Goal: Task Accomplishment & Management: Complete application form

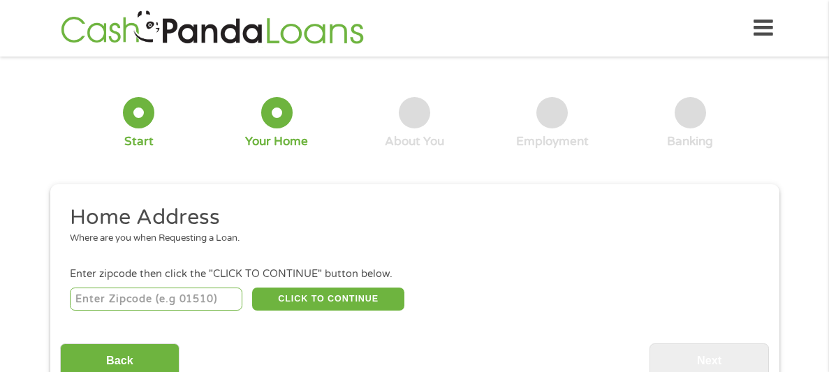
click at [119, 296] on input "number" at bounding box center [156, 300] width 172 height 24
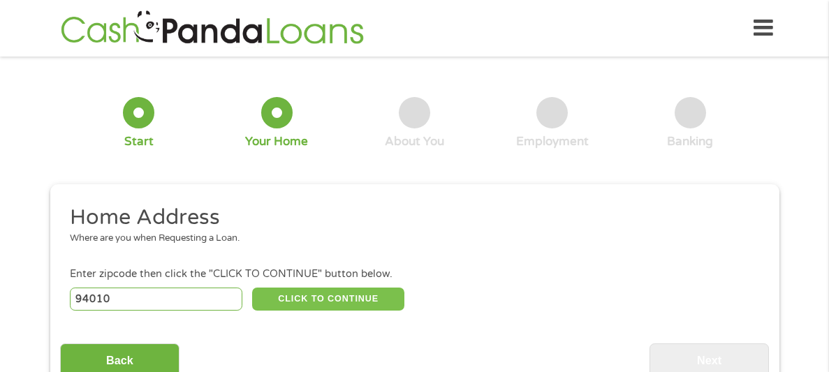
type input "94010"
click at [266, 302] on button "CLICK TO CONTINUE" at bounding box center [328, 300] width 152 height 24
type input "94010"
type input "Burlingame"
select select "[US_STATE]"
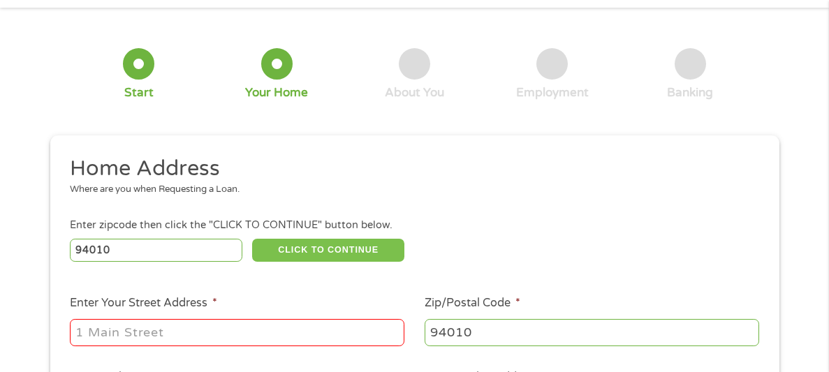
scroll to position [50, 0]
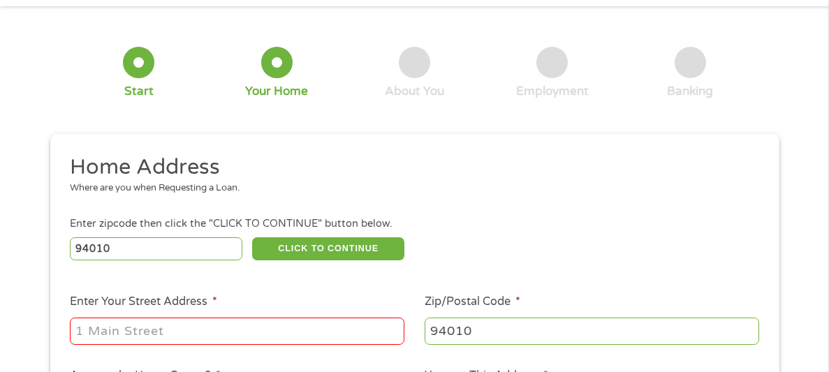
click at [265, 330] on input "Enter Your Street Address *" at bounding box center [237, 331] width 335 height 27
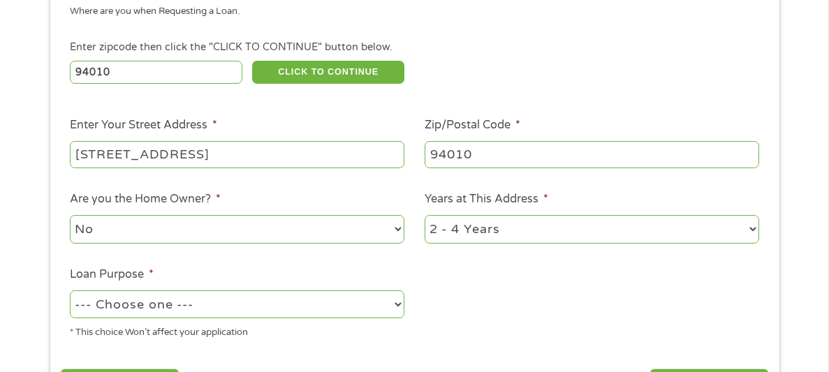
scroll to position [229, 0]
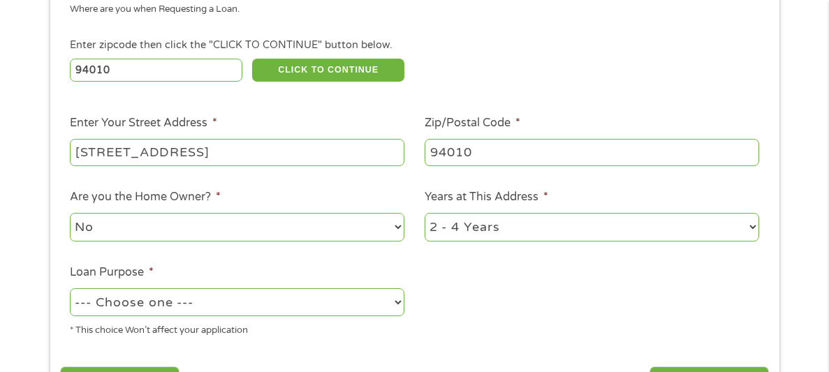
type input "[STREET_ADDRESS]"
click at [217, 234] on select "No Yes" at bounding box center [237, 227] width 335 height 29
click at [70, 214] on select "No Yes" at bounding box center [237, 227] width 335 height 29
click at [456, 223] on select "1 Year or less 1 - 2 Years 2 - 4 Years Over 4 Years" at bounding box center [592, 227] width 335 height 29
select select "24months"
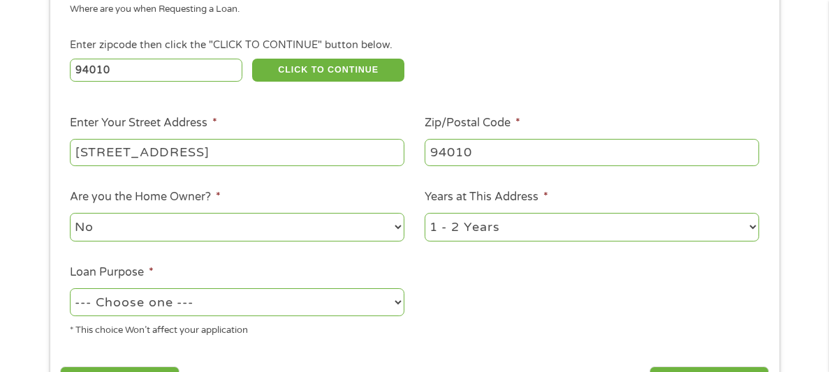
click at [425, 214] on select "1 Year or less 1 - 2 Years 2 - 4 Years Over 4 Years" at bounding box center [592, 227] width 335 height 29
click at [221, 300] on select "--- Choose one --- Pay Bills Debt Consolidation Home Improvement Major Purchase…" at bounding box center [237, 302] width 335 height 29
select select "shorttermcash"
click at [70, 290] on select "--- Choose one --- Pay Bills Debt Consolidation Home Improvement Major Purchase…" at bounding box center [237, 302] width 335 height 29
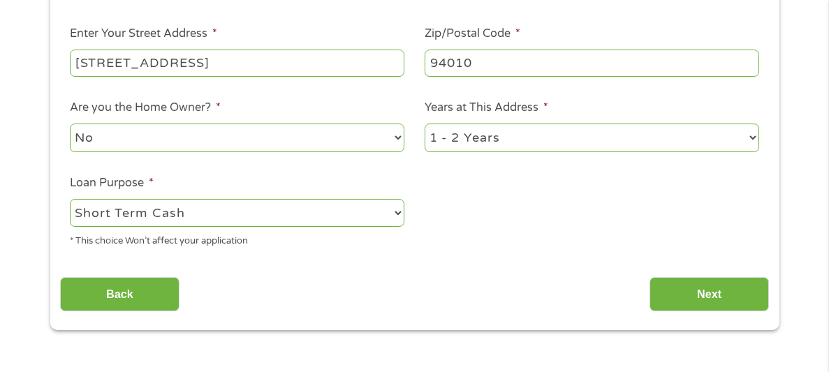
scroll to position [342, 0]
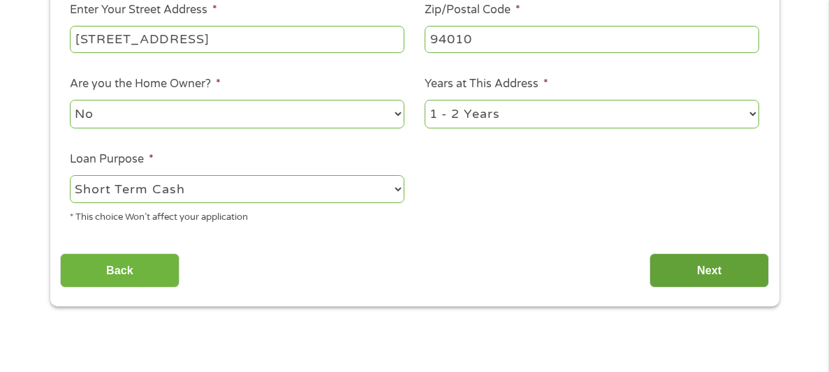
click at [742, 282] on input "Next" at bounding box center [708, 271] width 119 height 34
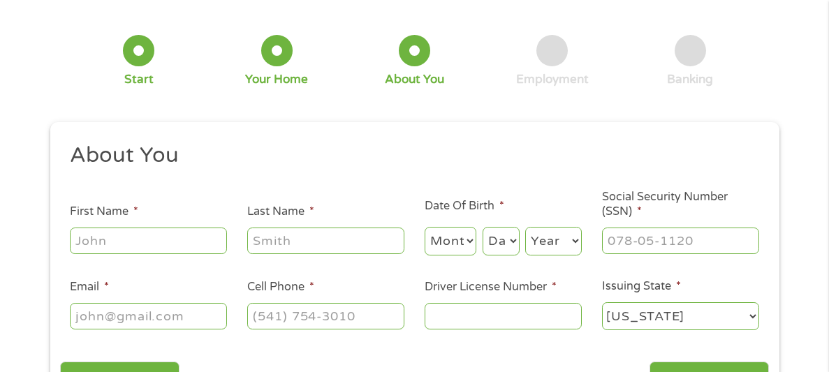
scroll to position [69, 0]
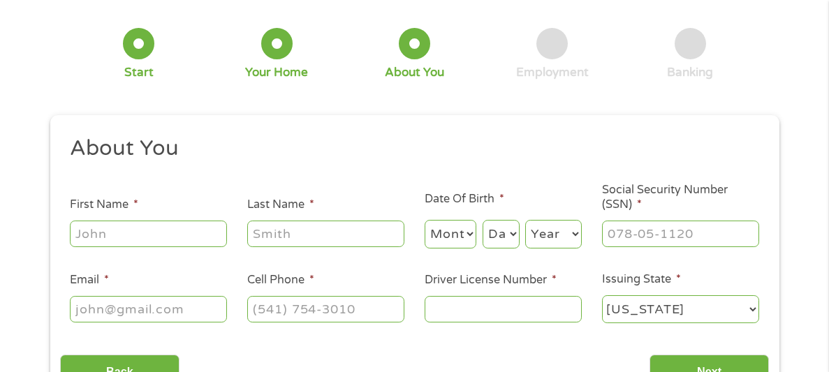
click at [191, 231] on input "First Name *" at bounding box center [148, 234] width 157 height 27
type input "[PERSON_NAME]"
click at [448, 239] on select "Month 1 2 3 4 5 6 7 8 9 10 11 12" at bounding box center [451, 234] width 52 height 29
select select "9"
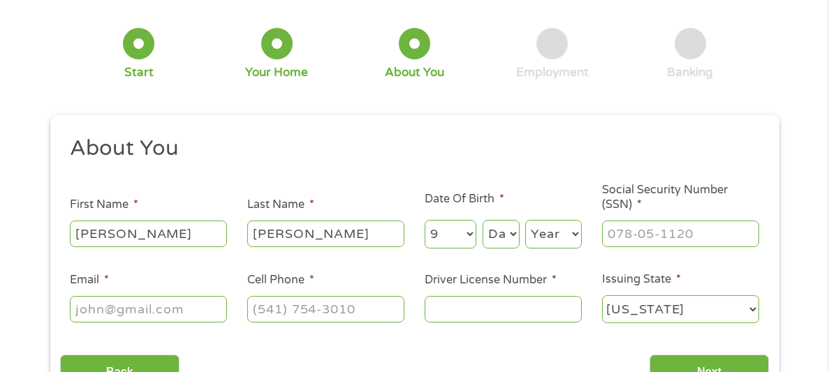
click at [425, 220] on select "Month 1 2 3 4 5 6 7 8 9 10 11 12" at bounding box center [451, 234] width 52 height 29
click at [504, 235] on select "Day 1 2 3 4 5 6 7 8 9 10 11 12 13 14 15 16 17 18 19 20 21 22 23 24 25 26 27 28 …" at bounding box center [501, 234] width 37 height 29
select select "19"
click at [483, 220] on select "Day 1 2 3 4 5 6 7 8 9 10 11 12 13 14 15 16 17 18 19 20 21 22 23 24 25 26 27 28 …" at bounding box center [501, 234] width 37 height 29
click at [557, 236] on select "Year [DATE] 2006 2005 2004 2003 2002 2001 2000 1999 1998 1997 1996 1995 1994 19…" at bounding box center [553, 234] width 57 height 29
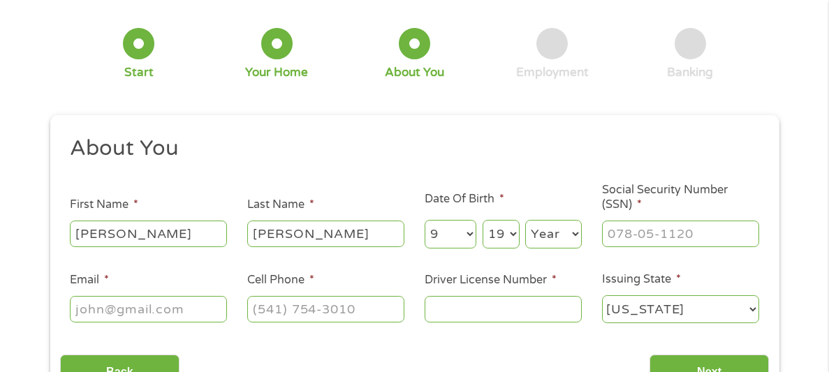
select select "1970"
click at [525, 220] on select "Year [DATE] 2006 2005 2004 2003 2002 2001 2000 1999 1998 1997 1996 1995 1994 19…" at bounding box center [553, 234] width 57 height 29
click at [615, 238] on input "Social Security Number (SSN) *" at bounding box center [680, 234] width 157 height 27
type input "559-1_-____"
click at [700, 235] on input "Social Security Number (SSN) *" at bounding box center [680, 234] width 157 height 27
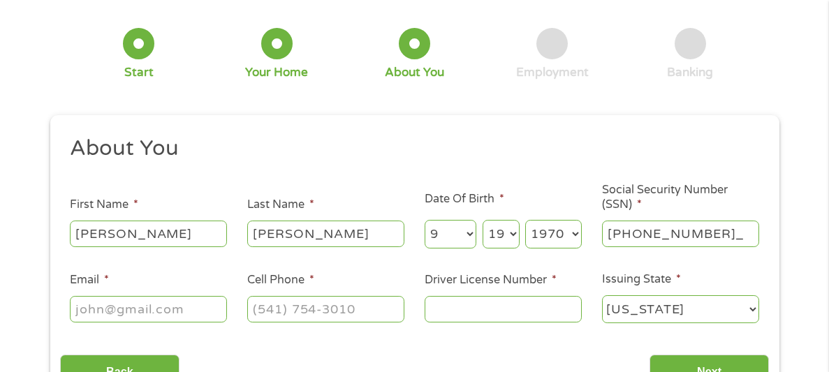
type input "559-15-3953"
click at [201, 311] on input "Email *" at bounding box center [148, 309] width 157 height 27
type input "[EMAIL_ADDRESS][DOMAIN_NAME]"
click at [276, 309] on input "Cell Phone *" at bounding box center [325, 309] width 157 height 27
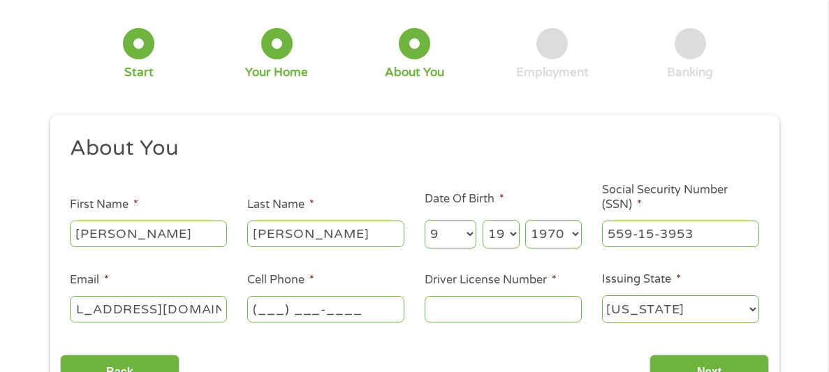
scroll to position [0, 0]
type input "[PHONE_NUMBER]"
click at [439, 315] on input "Driver License Number *" at bounding box center [503, 309] width 157 height 27
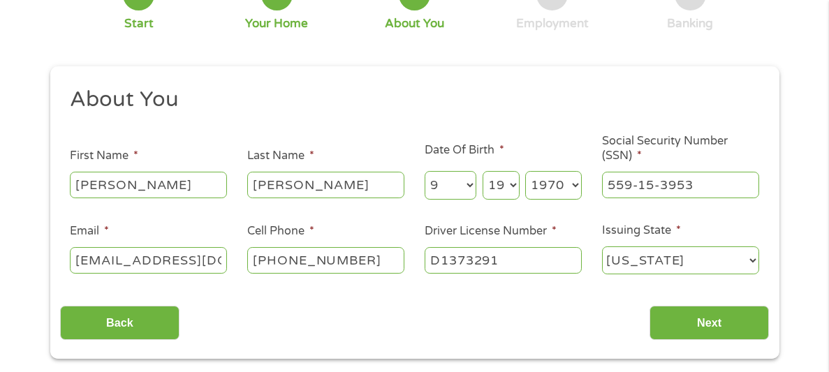
scroll to position [120, 0]
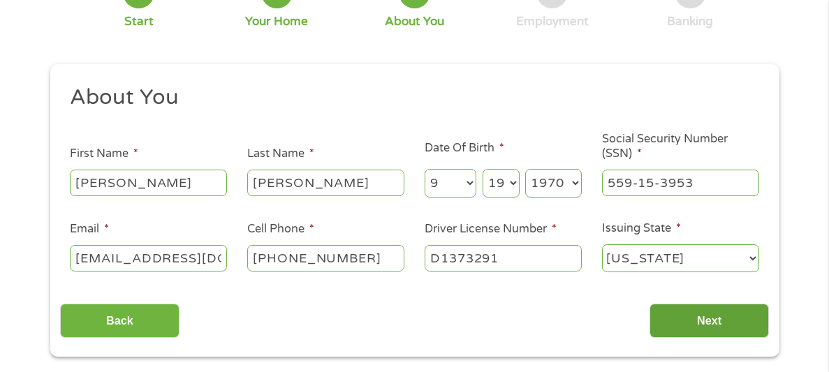
type input "D1373291"
click at [668, 322] on input "Next" at bounding box center [708, 321] width 119 height 34
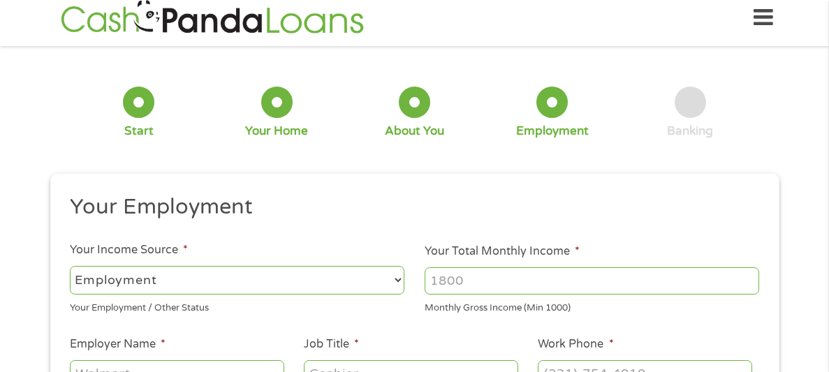
scroll to position [0, 0]
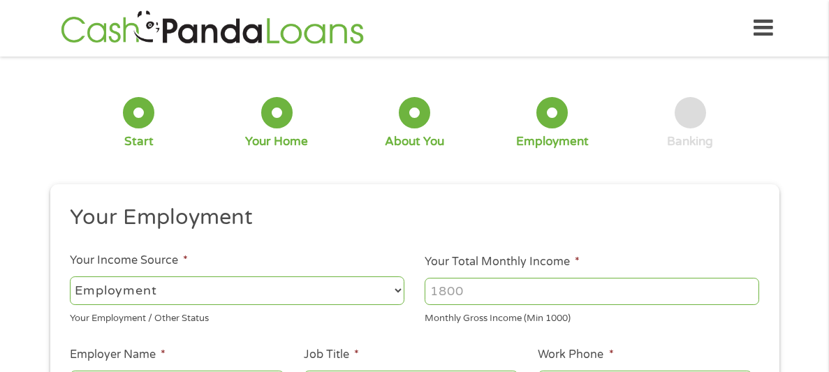
click at [383, 291] on select "--- Choose one --- Employment [DEMOGRAPHIC_DATA] Benefits" at bounding box center [237, 291] width 335 height 29
select select "benefits"
click at [70, 277] on select "--- Choose one --- Employment [DEMOGRAPHIC_DATA] Benefits" at bounding box center [237, 291] width 335 height 29
type input "Other"
type input "[PHONE_NUMBER]"
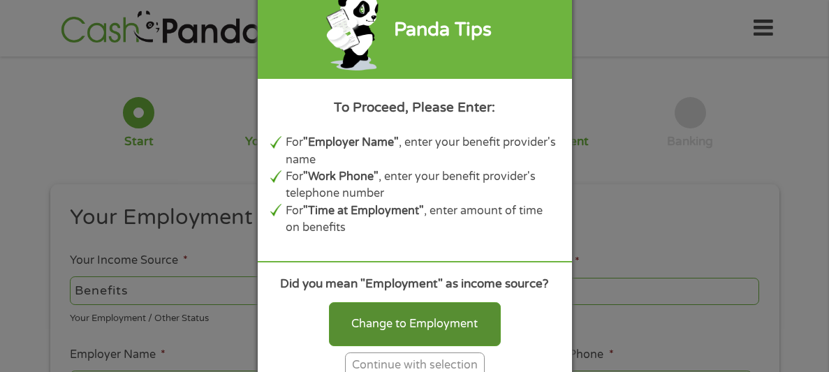
click at [427, 321] on div "Change to Employment" at bounding box center [415, 323] width 172 height 43
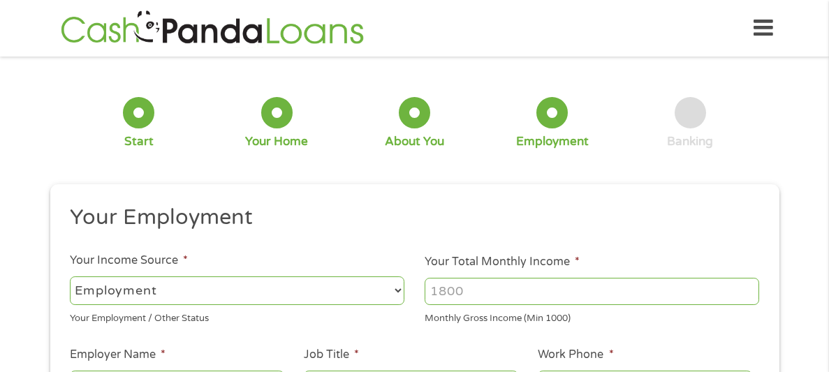
click at [374, 283] on select "--- Choose one --- Employment [DEMOGRAPHIC_DATA] Benefits" at bounding box center [237, 291] width 335 height 29
click at [70, 277] on select "--- Choose one --- Employment [DEMOGRAPHIC_DATA] Benefits" at bounding box center [237, 291] width 335 height 29
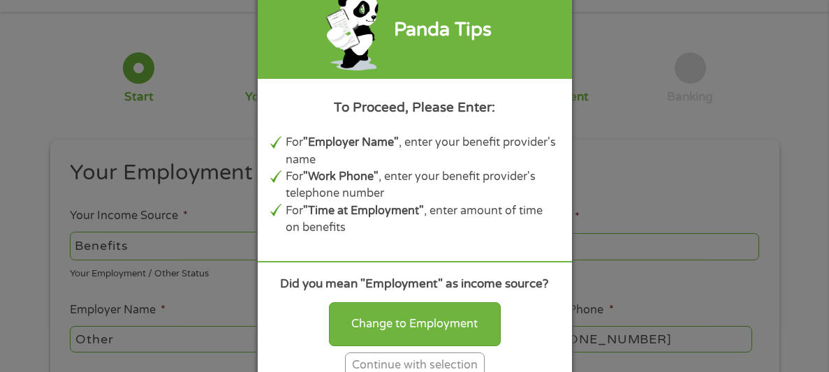
scroll to position [61, 0]
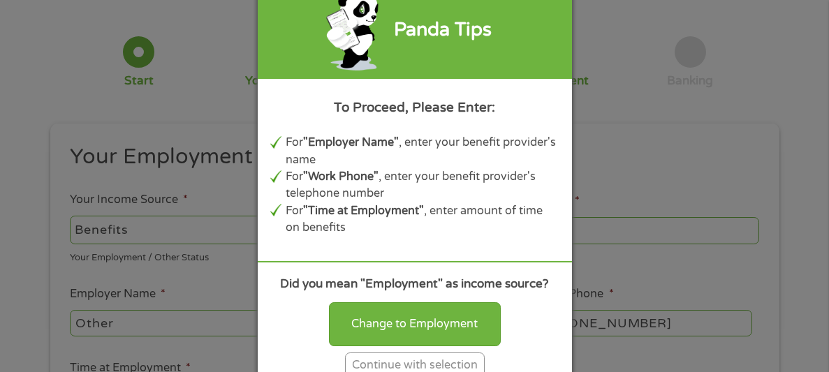
click at [612, 159] on div "Panda Tips To Proceed, Please Enter: For "Employer Name" , enter your benefit p…" at bounding box center [414, 186] width 829 height 372
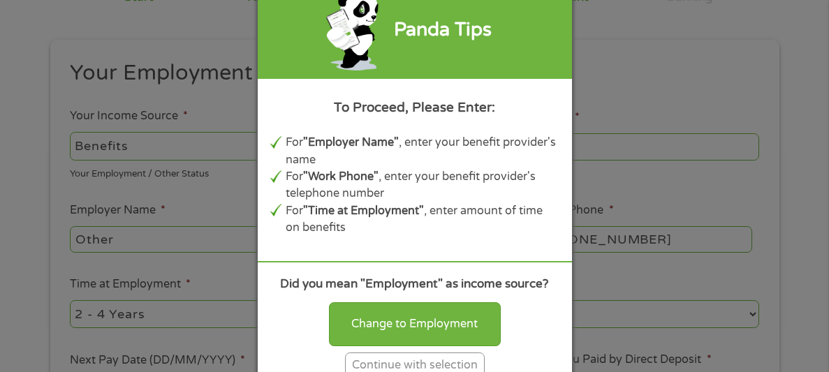
scroll to position [139, 0]
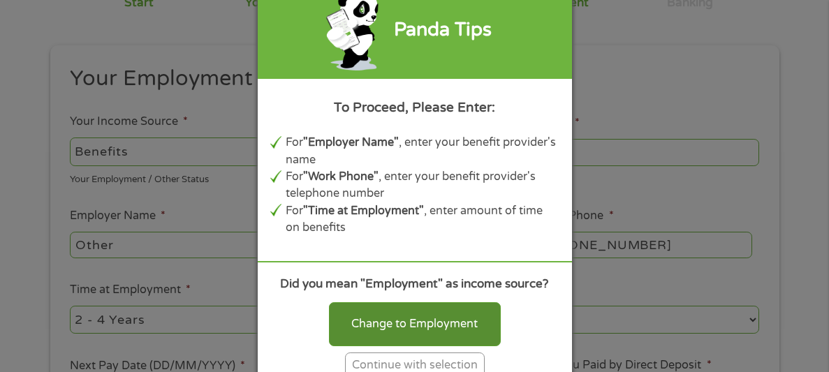
click at [489, 309] on div "Change to Employment" at bounding box center [415, 323] width 172 height 43
select select "fullTime"
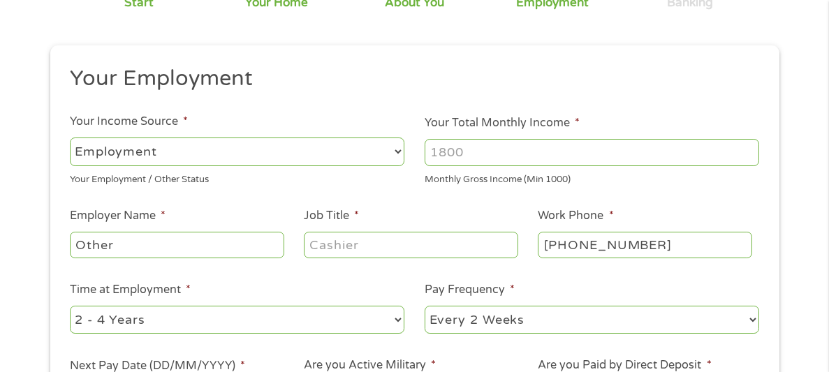
click at [494, 158] on input "Your Total Monthly Income *" at bounding box center [592, 152] width 335 height 27
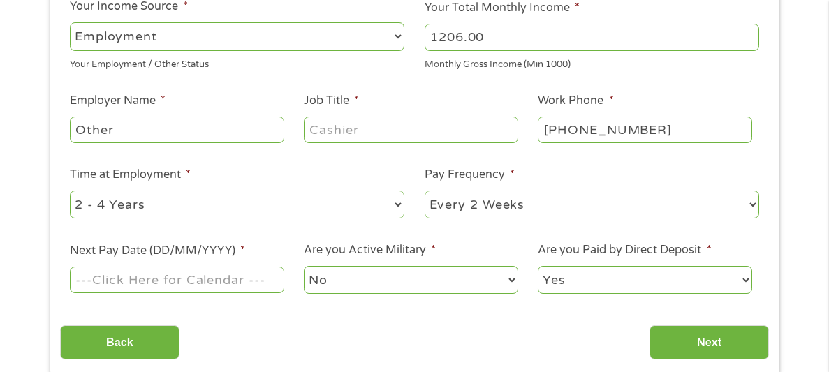
scroll to position [255, 0]
type input "1206.00"
click at [248, 134] on input "Other" at bounding box center [177, 129] width 214 height 27
type input "O"
type input "SSI"
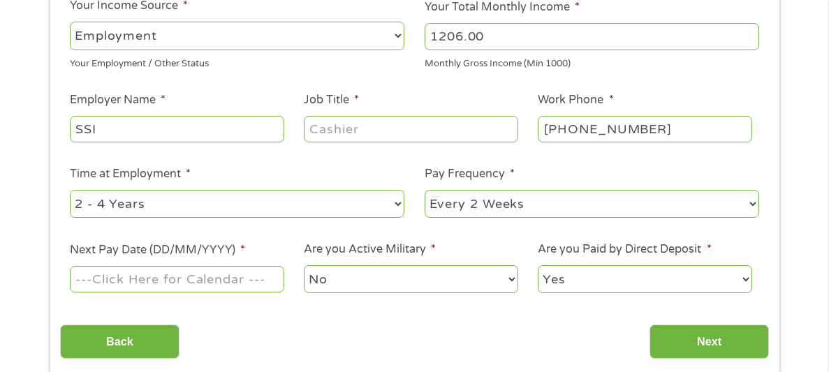
select select "12months"
click at [446, 203] on select "--- Choose one --- Every 2 Weeks Every Week Monthly Semi-Monthly" at bounding box center [592, 204] width 335 height 29
select select "monthly"
click at [425, 190] on select "--- Choose one --- Every 2 Weeks Every Week Monthly Semi-Monthly" at bounding box center [592, 204] width 335 height 29
click at [226, 277] on input "Next Pay Date (DD/MM/YYYY) *" at bounding box center [177, 279] width 214 height 27
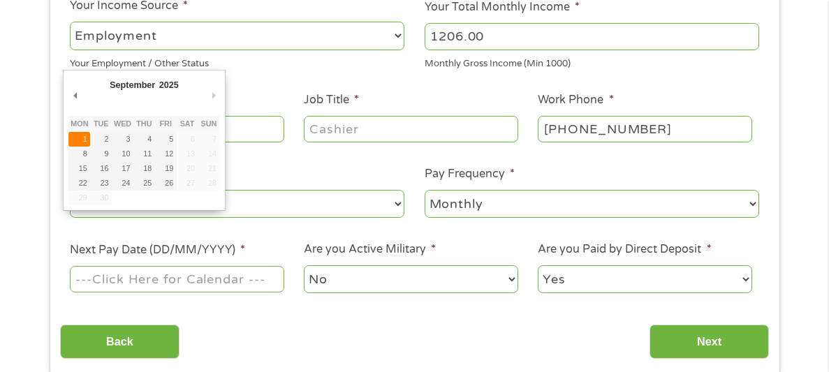
type input "[DATE]"
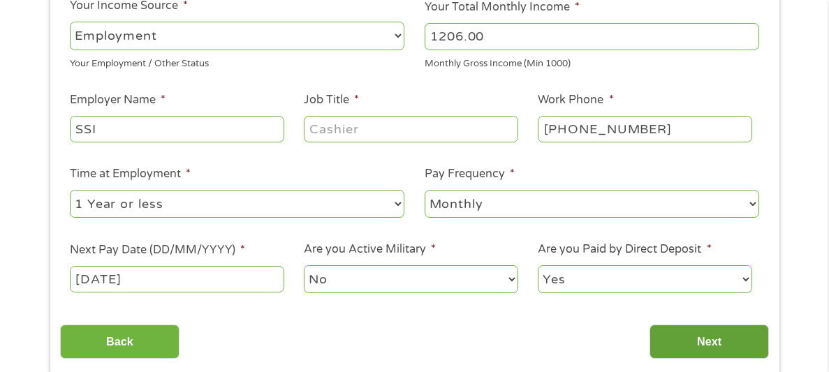
click at [662, 334] on input "Next" at bounding box center [708, 342] width 119 height 34
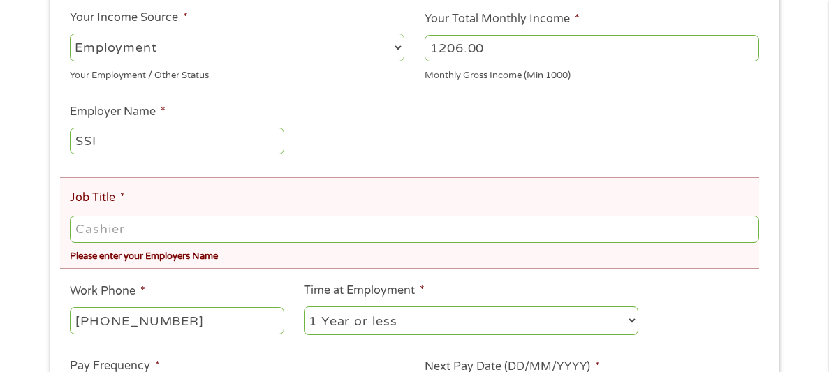
scroll to position [299, 0]
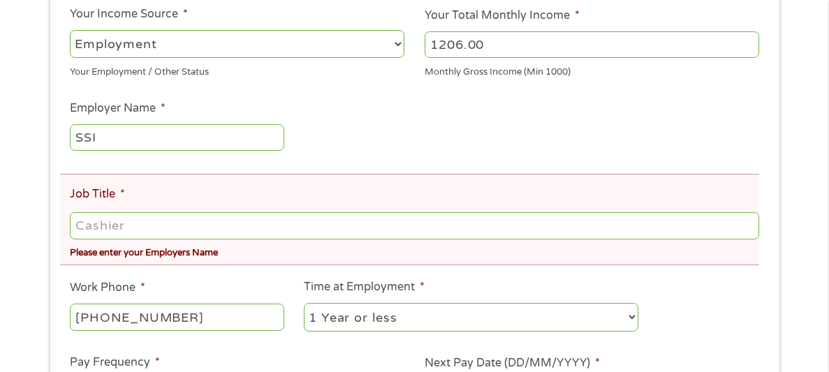
click at [545, 232] on input "Job Title *" at bounding box center [414, 225] width 689 height 27
type input "Disabled"
type input "[PHONE_NUMBER]"
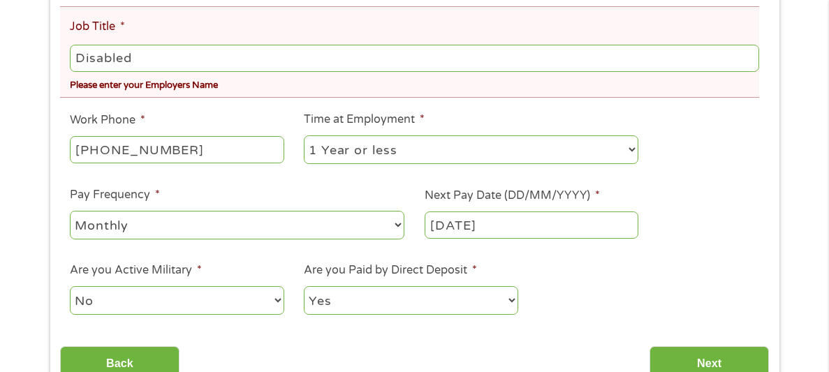
scroll to position [509, 0]
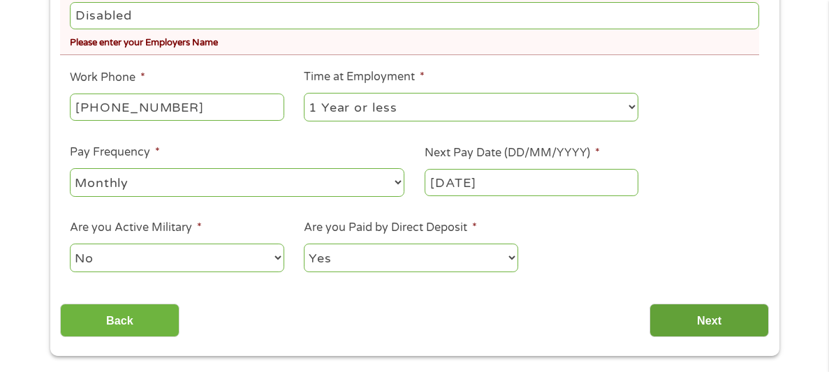
click at [666, 335] on input "Next" at bounding box center [708, 321] width 119 height 34
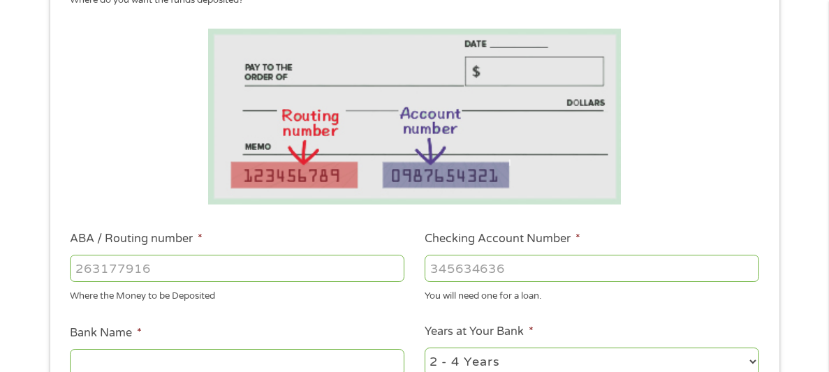
scroll to position [240, 0]
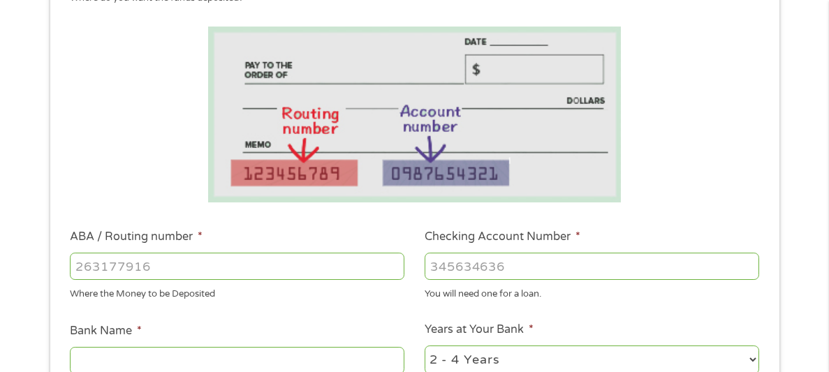
click at [357, 271] on input "ABA / Routing number *" at bounding box center [237, 266] width 335 height 27
type input "121042882"
type input "[PERSON_NAME] FARGO BANK NA"
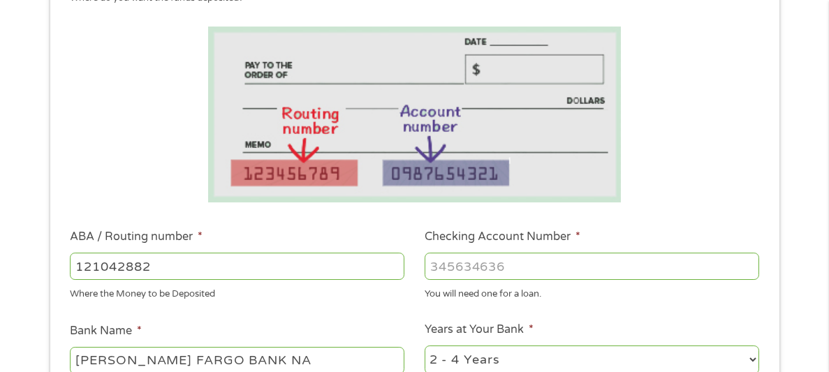
type input "121042882"
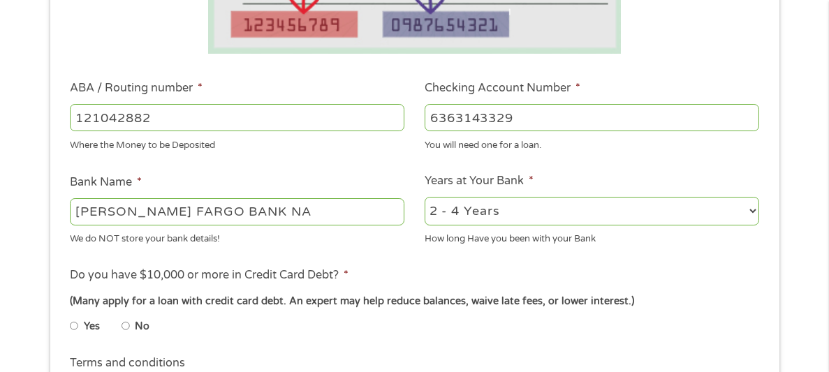
scroll to position [390, 0]
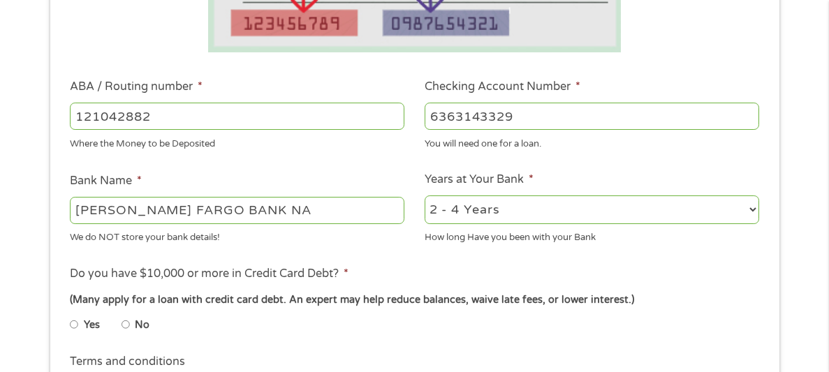
type input "6363143329"
click at [483, 204] on select "2 - 4 Years 6 - 12 Months 1 - 2 Years Over 4 Years" at bounding box center [592, 210] width 335 height 29
select select "12months"
click at [425, 196] on select "2 - 4 Years 6 - 12 Months 1 - 2 Years Over 4 Years" at bounding box center [592, 210] width 335 height 29
click at [126, 326] on input "No" at bounding box center [126, 325] width 8 height 22
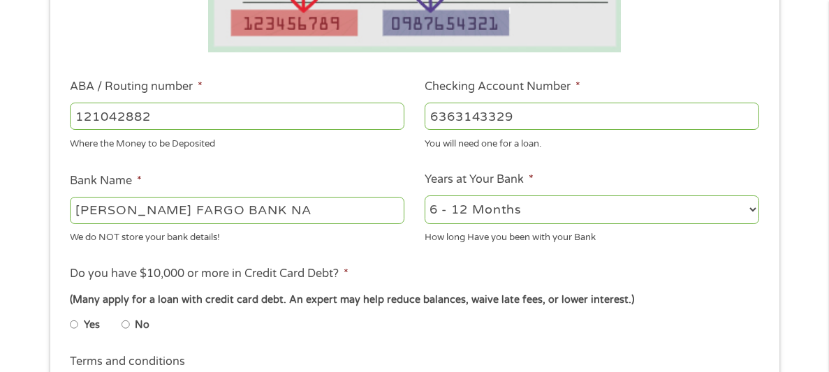
radio input "true"
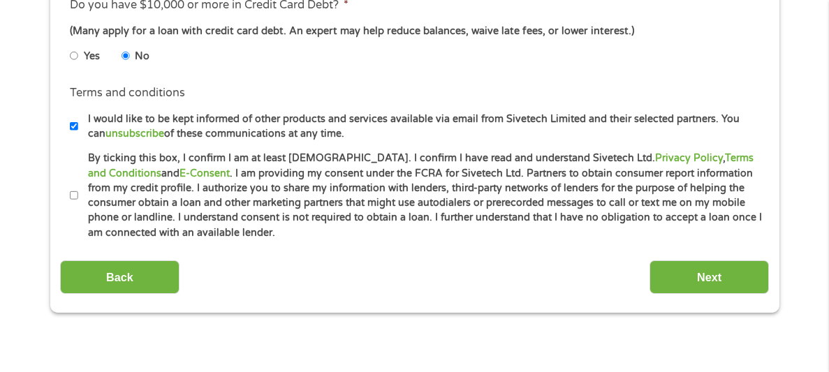
scroll to position [661, 0]
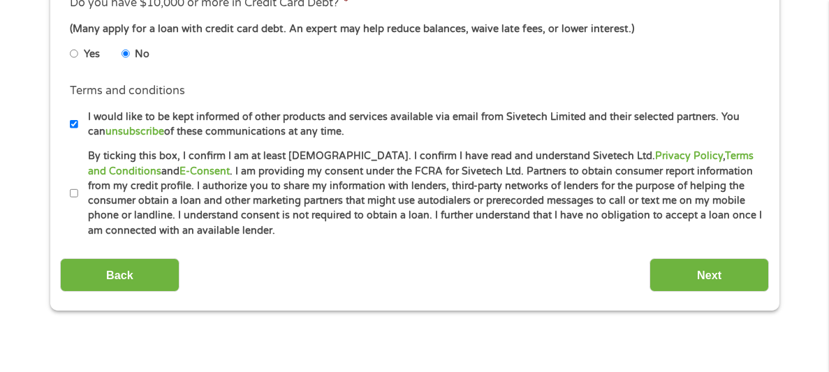
click at [73, 196] on input "By ticking this box, I confirm I am at least [DEMOGRAPHIC_DATA]. I confirm I ha…" at bounding box center [74, 193] width 8 height 22
checkbox input "true"
click at [675, 272] on input "Next" at bounding box center [708, 275] width 119 height 34
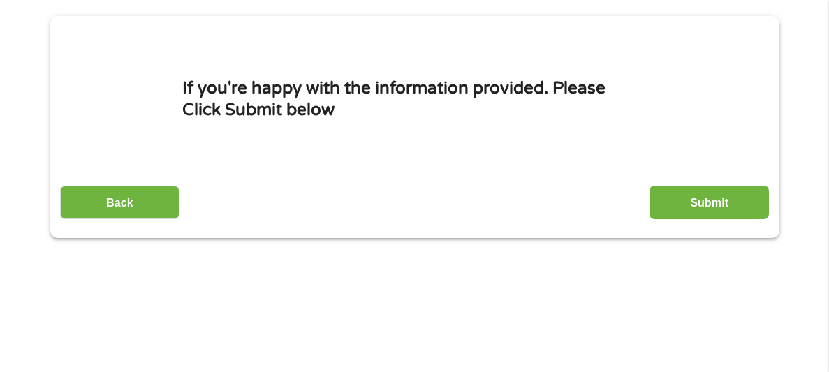
scroll to position [172, 0]
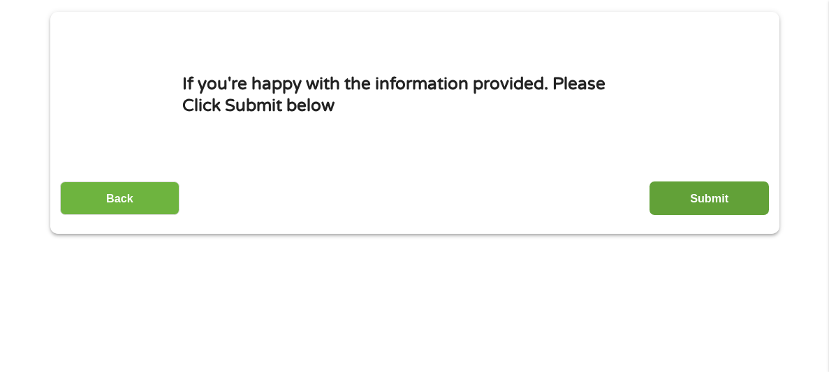
click at [724, 193] on input "Submit" at bounding box center [708, 199] width 119 height 34
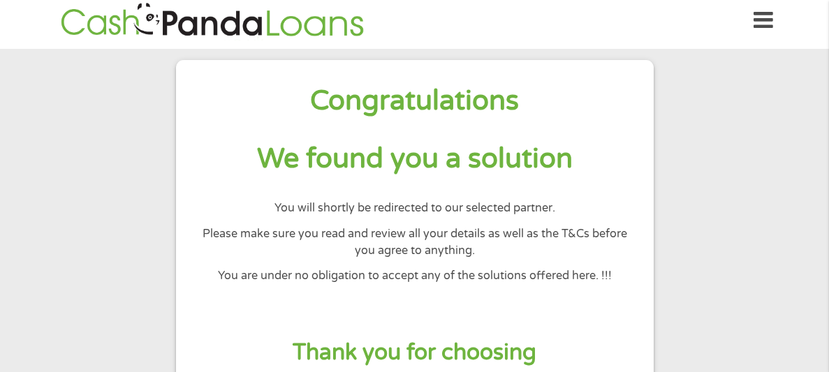
scroll to position [0, 0]
